Goal: Transaction & Acquisition: Purchase product/service

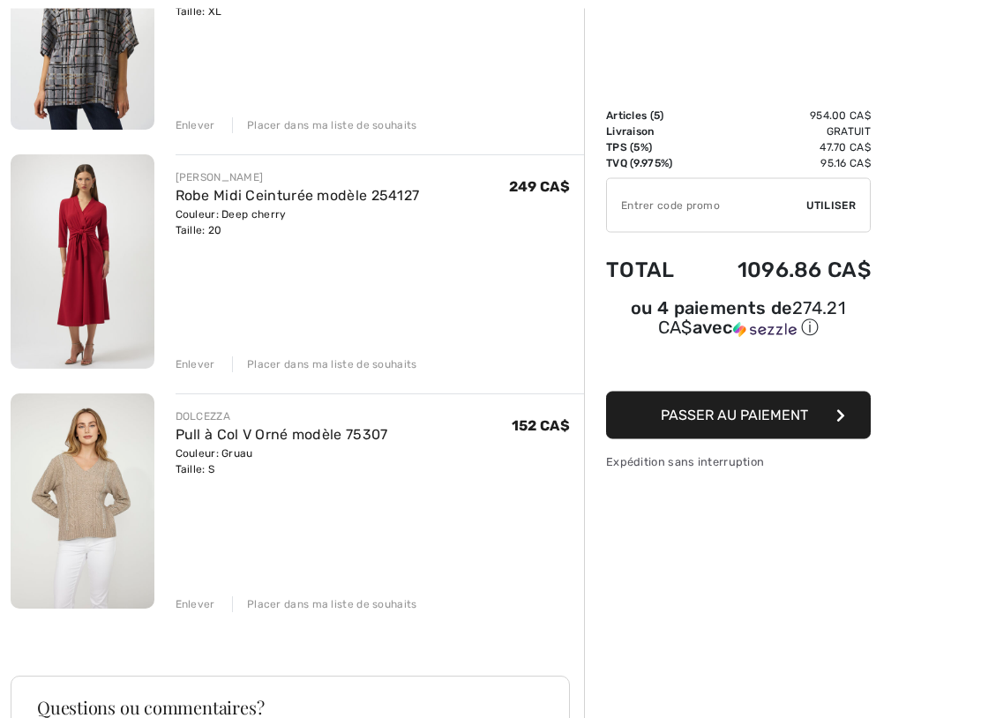
scroll to position [796, 0]
click at [238, 435] on link "Pull à Col V Orné modèle 75307" at bounding box center [282, 433] width 213 height 17
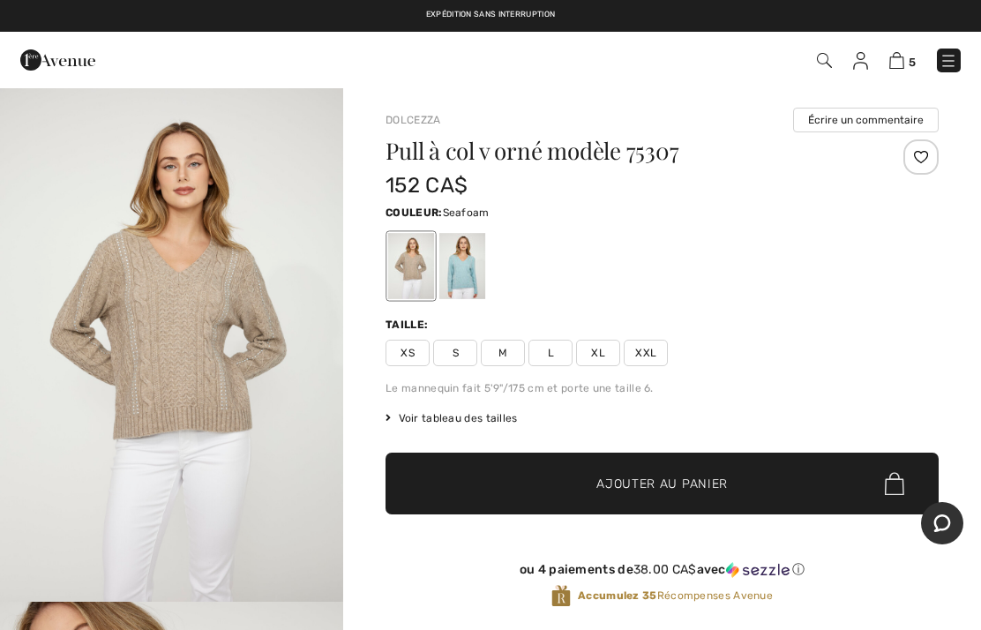
click at [484, 265] on div at bounding box center [462, 266] width 46 height 66
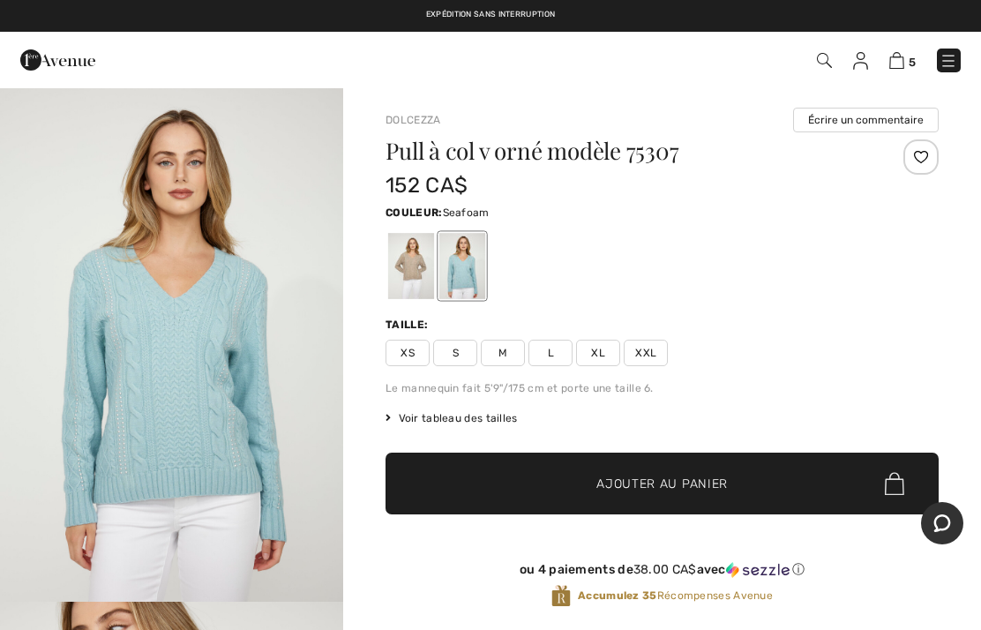
click at [407, 273] on div at bounding box center [411, 266] width 46 height 66
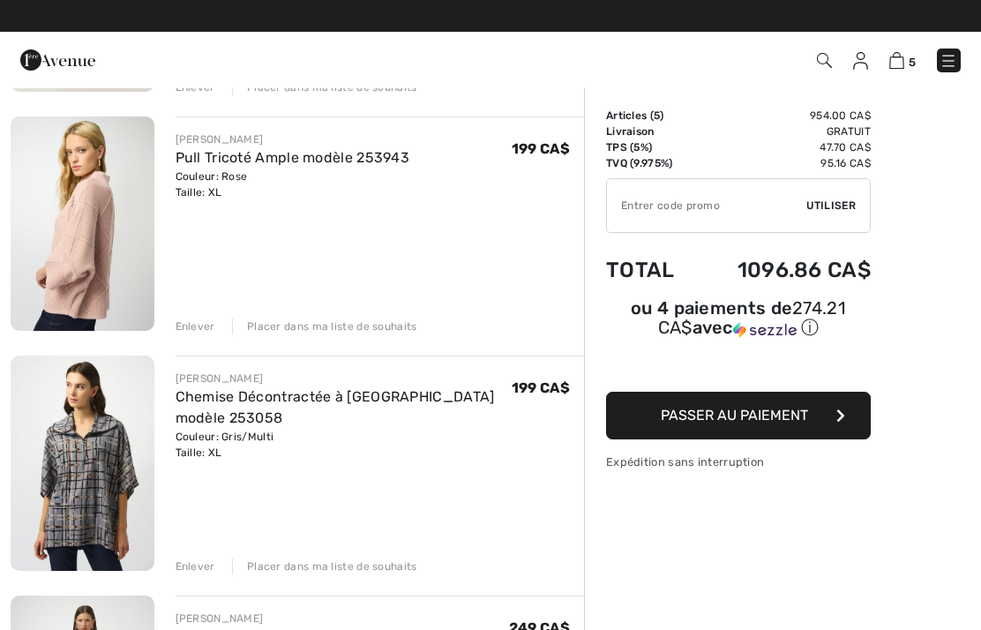
scroll to position [356, 0]
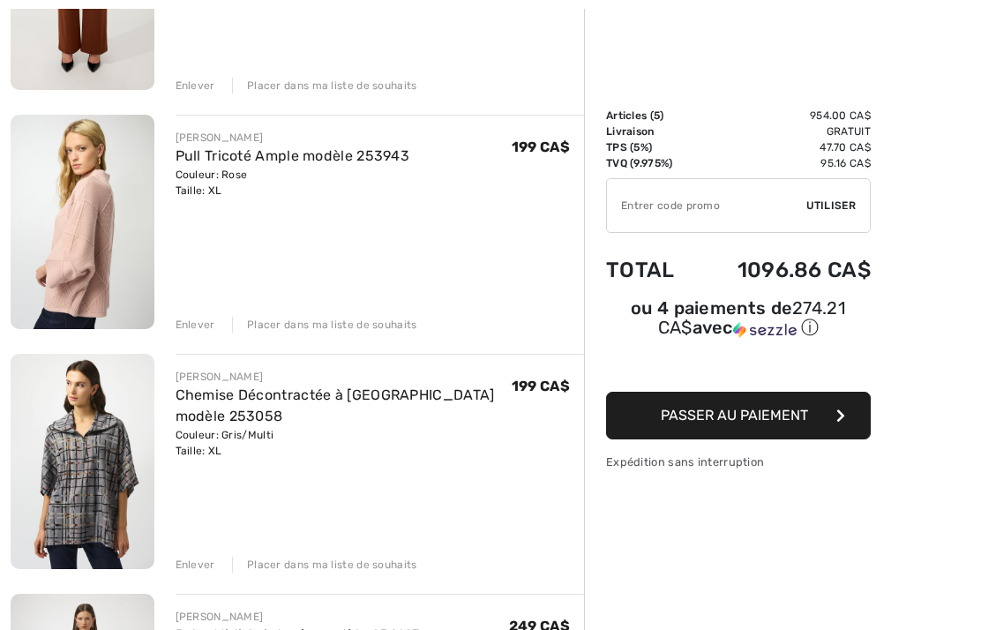
click at [98, 222] on img at bounding box center [83, 222] width 144 height 214
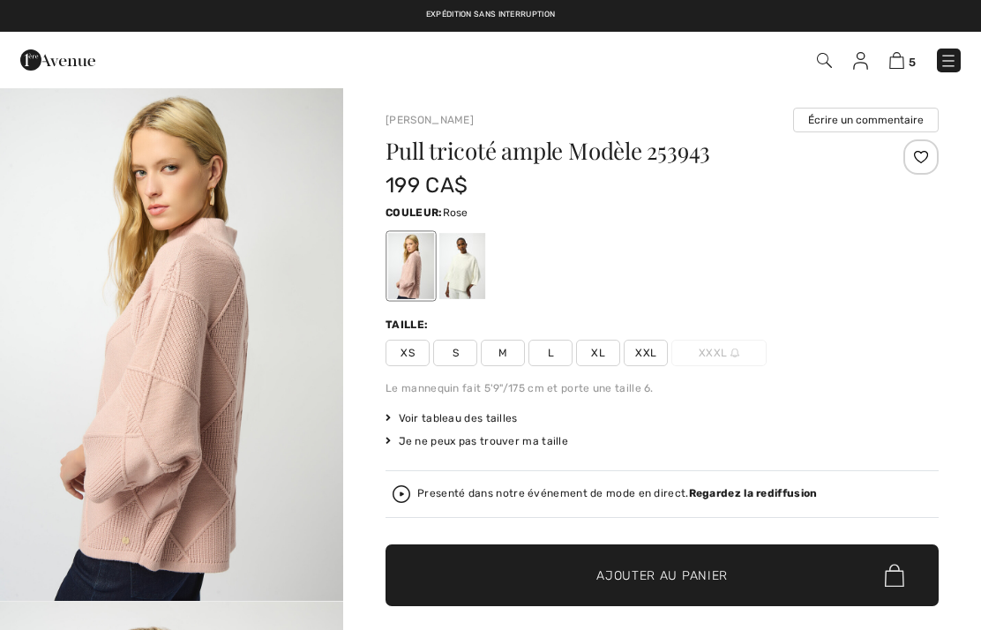
checkbox input "true"
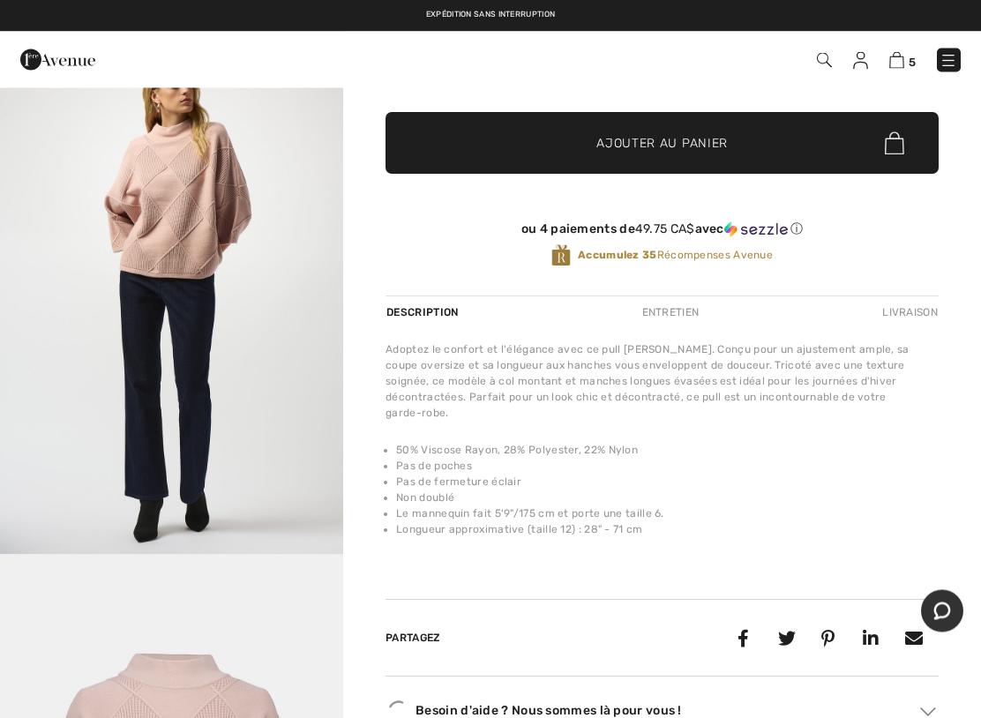
scroll to position [456, 0]
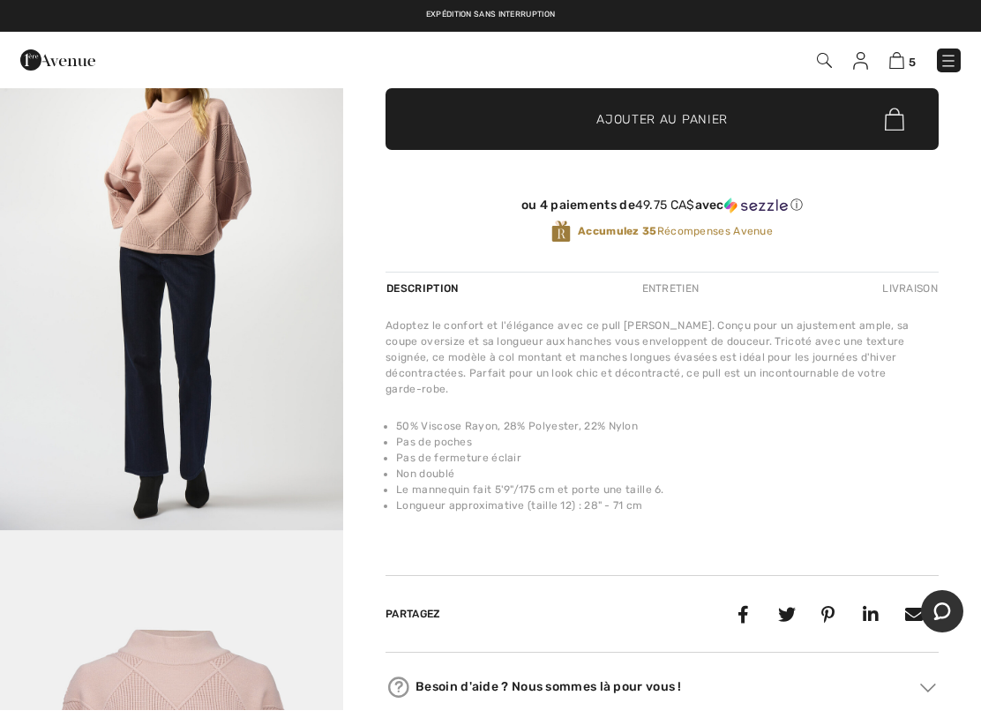
click at [690, 285] on div "Entretien" at bounding box center [670, 289] width 87 height 32
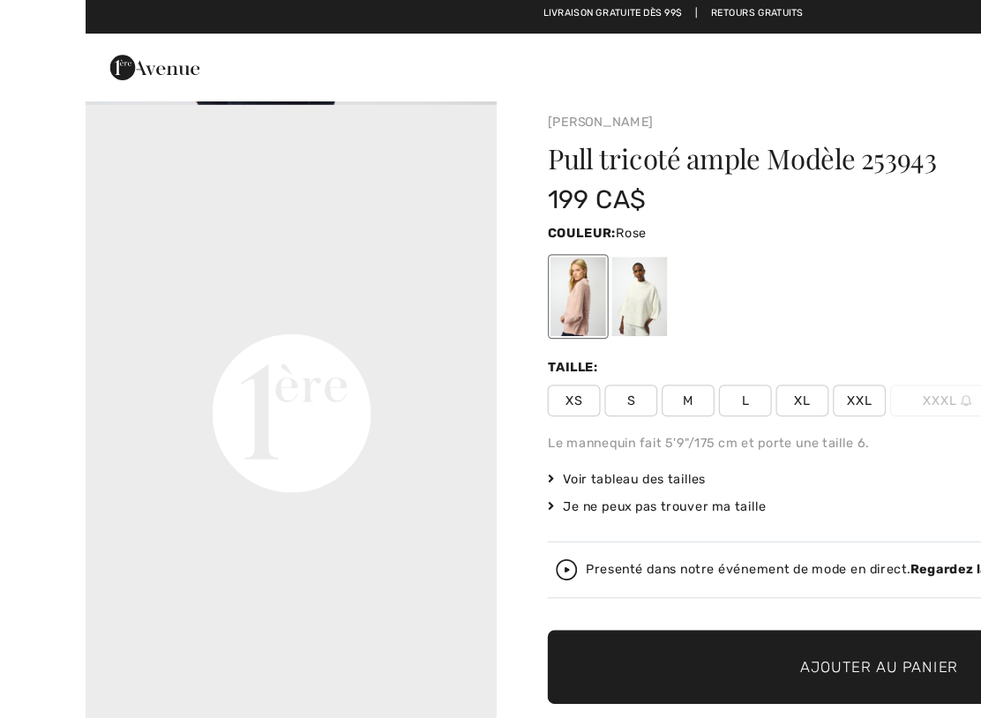
scroll to position [0, 0]
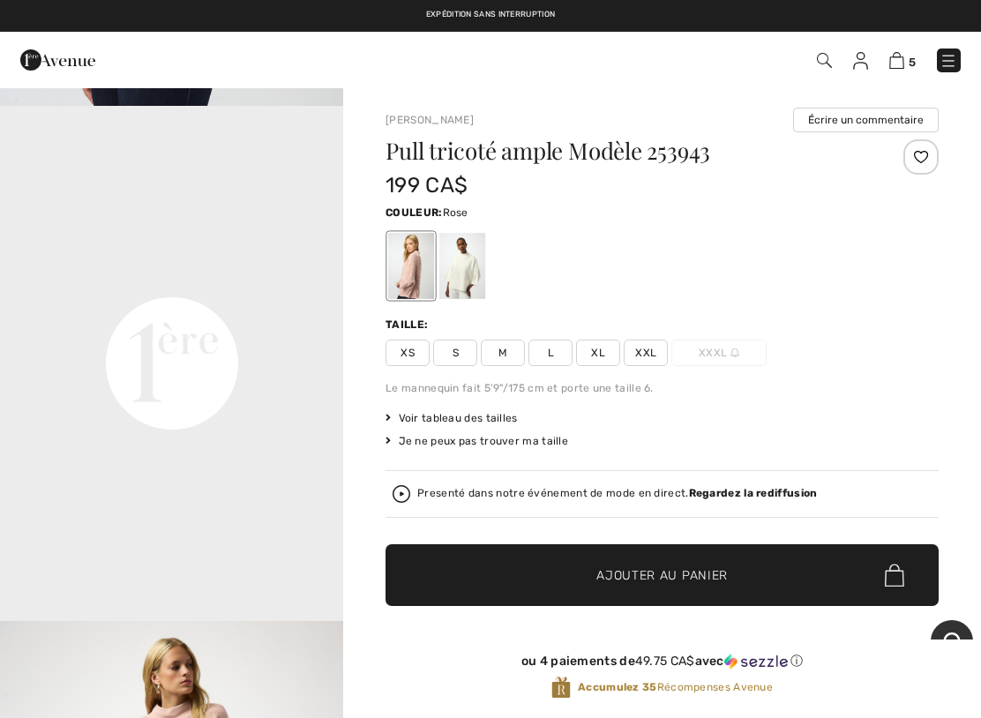
click at [900, 65] on img at bounding box center [896, 60] width 15 height 17
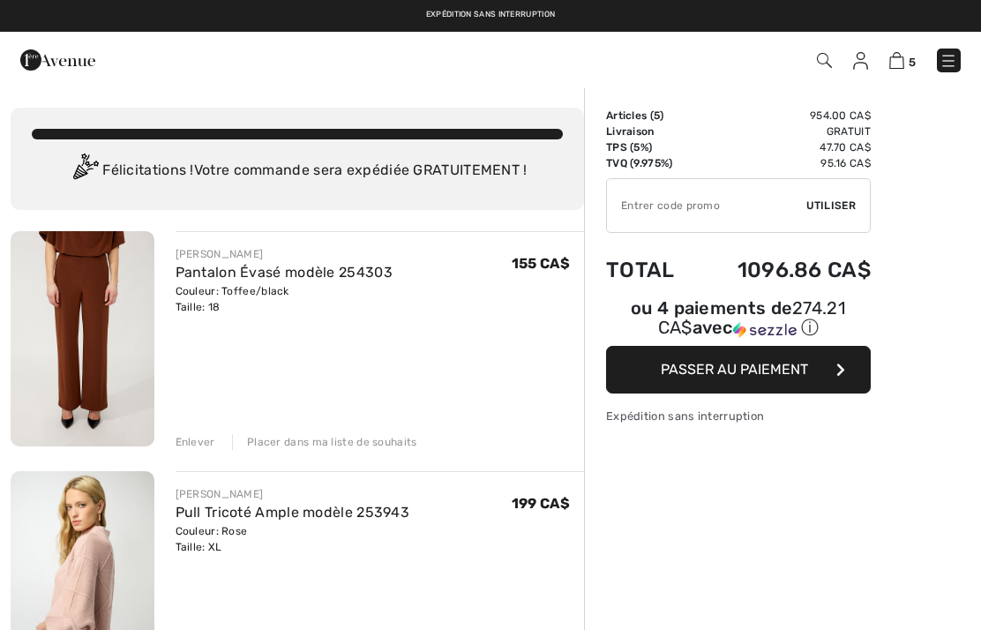
checkbox input "true"
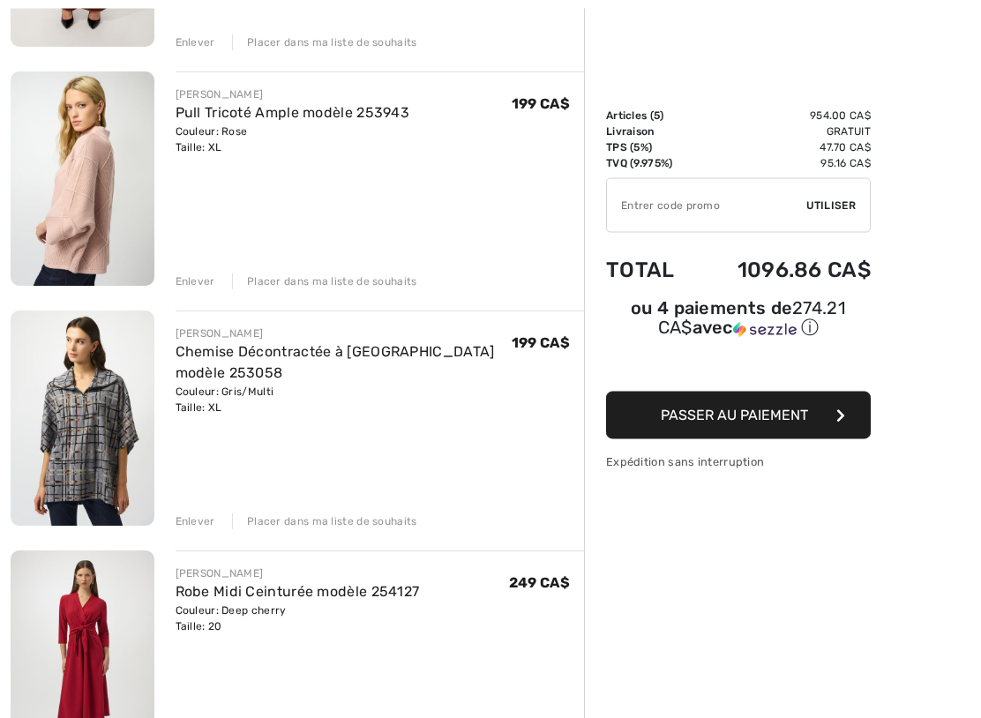
scroll to position [400, 0]
click at [238, 353] on link "Chemise Décontractée à Carreaux modèle 253058" at bounding box center [335, 361] width 319 height 38
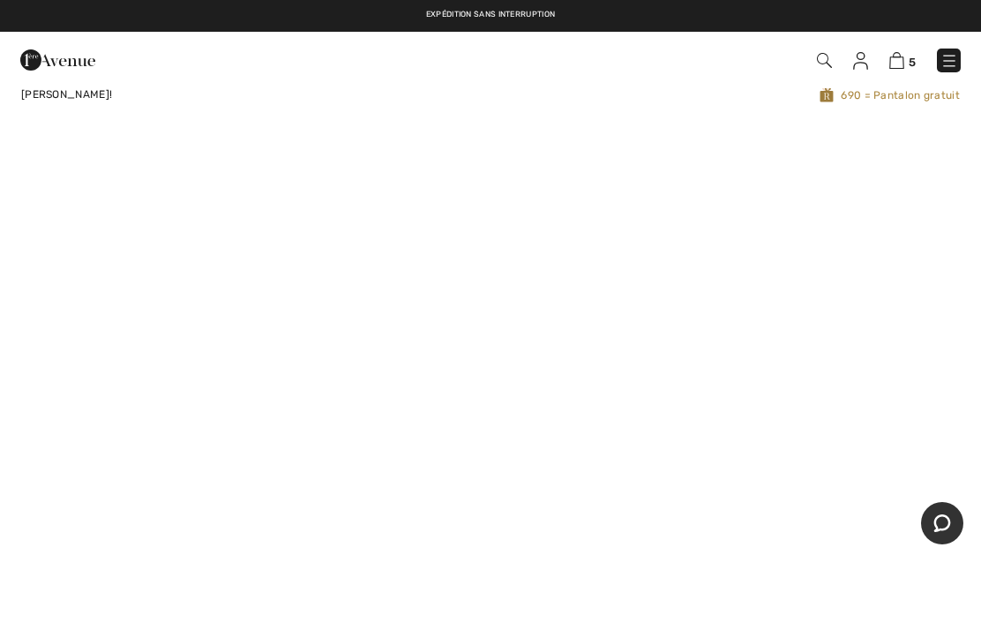
click at [900, 52] on img at bounding box center [896, 60] width 15 height 17
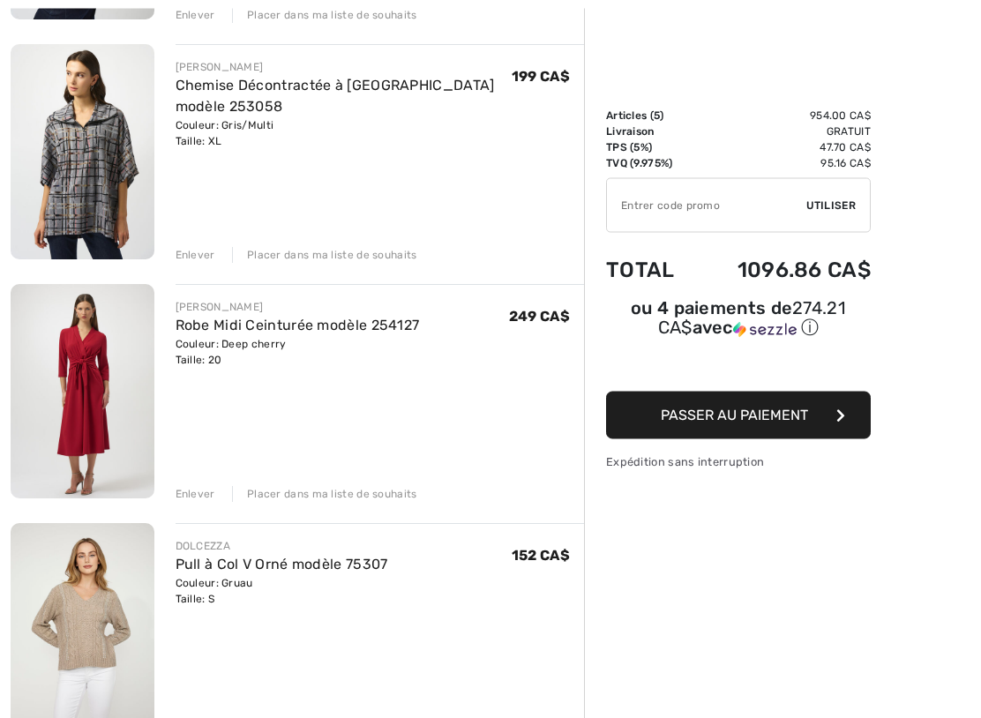
scroll to position [667, 0]
click at [250, 328] on link "Robe Midi Ceinturée modèle 254127" at bounding box center [298, 324] width 244 height 17
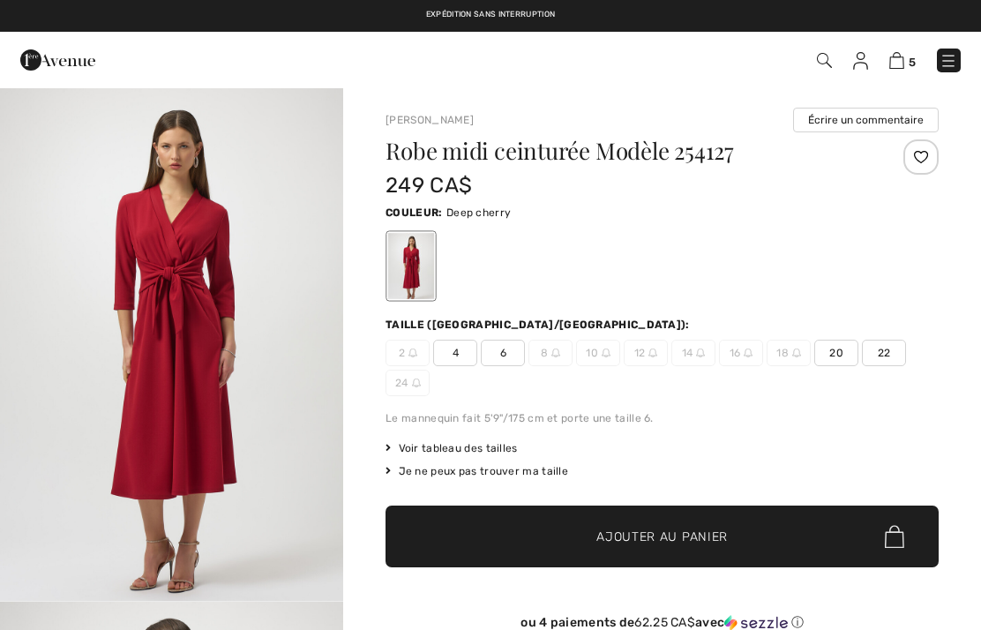
checkbox input "true"
